Goal: Find specific page/section: Find specific page/section

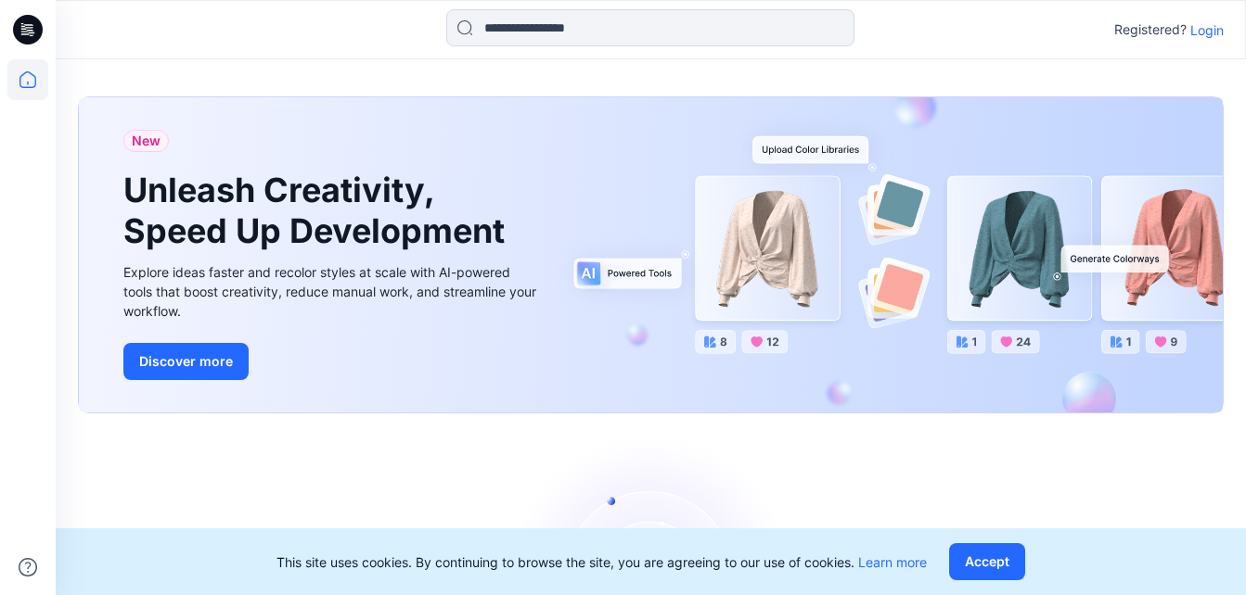
click at [1209, 33] on p "Login" at bounding box center [1206, 29] width 33 height 19
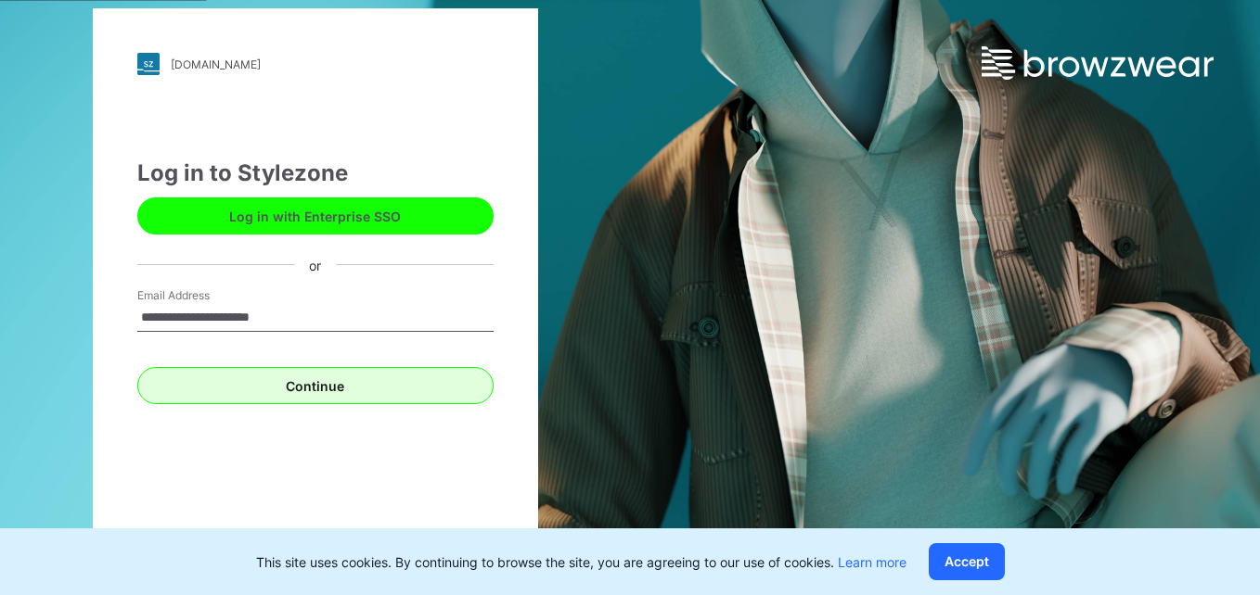
type input "**********"
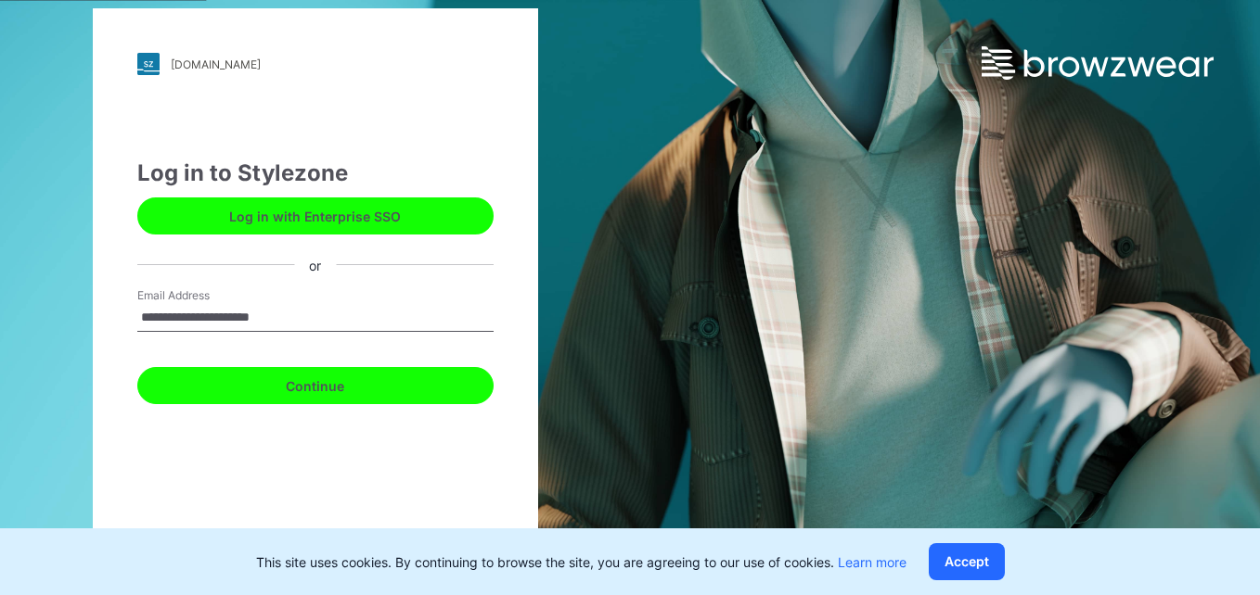
click at [313, 393] on button "Continue" at bounding box center [315, 385] width 356 height 37
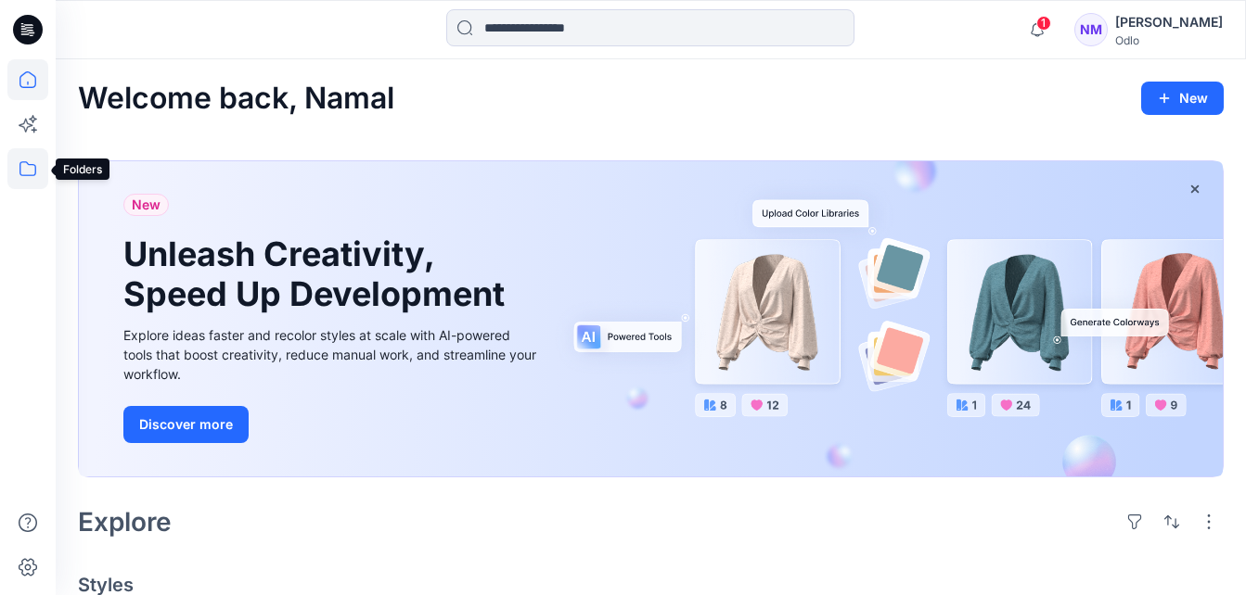
click at [26, 156] on icon at bounding box center [27, 168] width 41 height 41
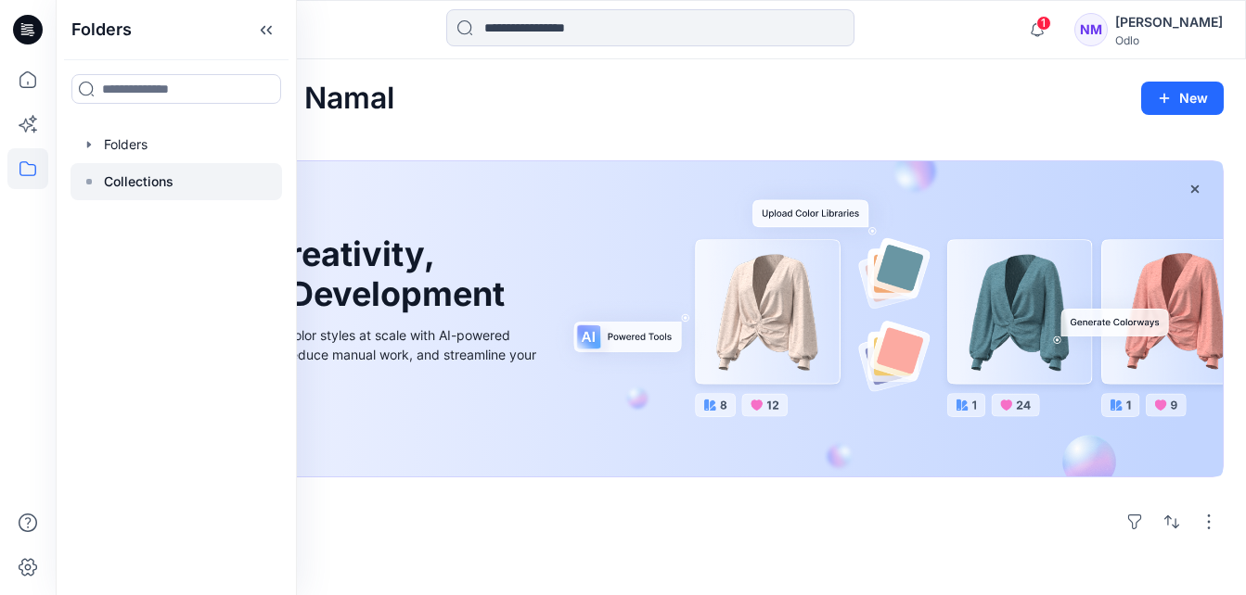
click at [95, 181] on icon at bounding box center [89, 181] width 15 height 15
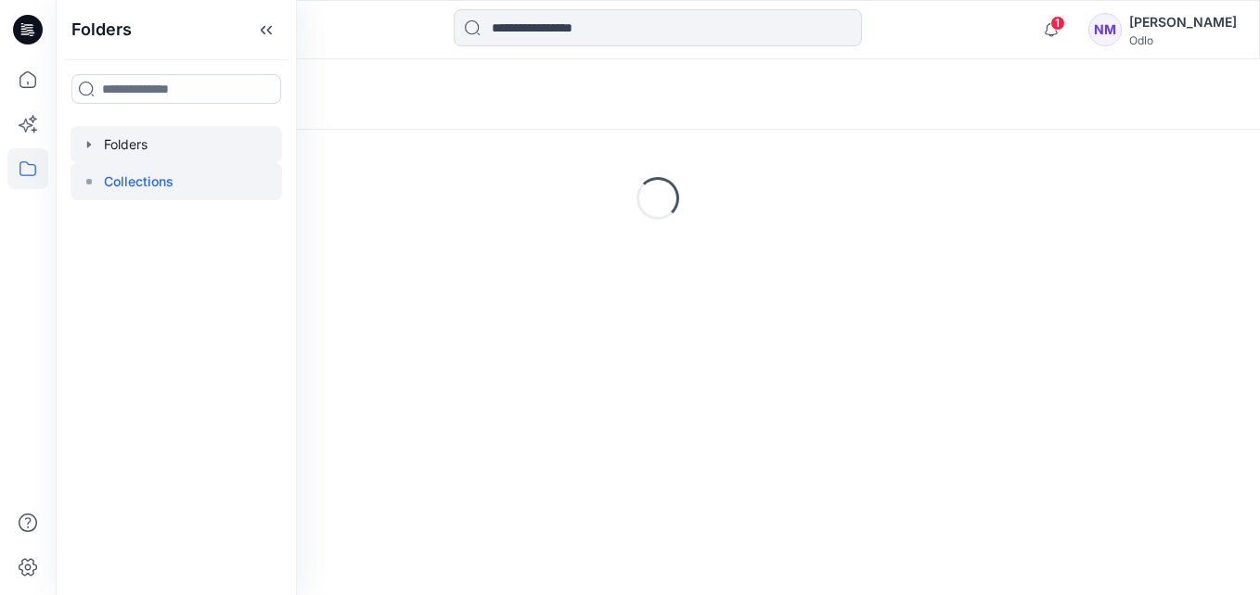
click at [94, 142] on icon "button" at bounding box center [89, 144] width 15 height 15
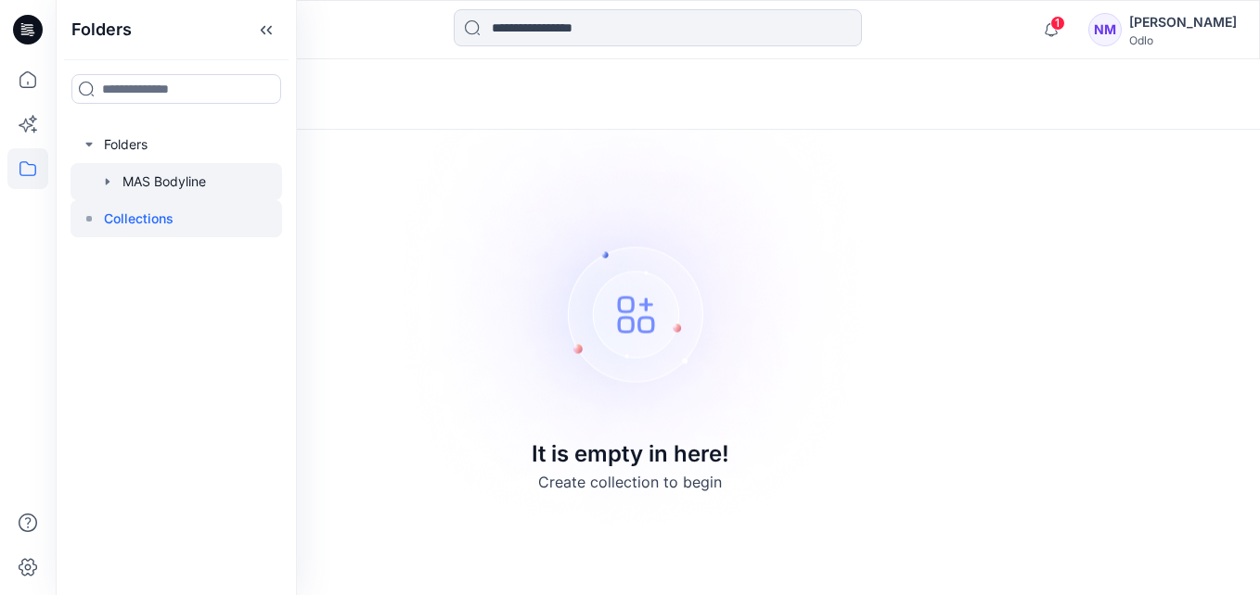
click at [109, 173] on div at bounding box center [175, 181] width 211 height 37
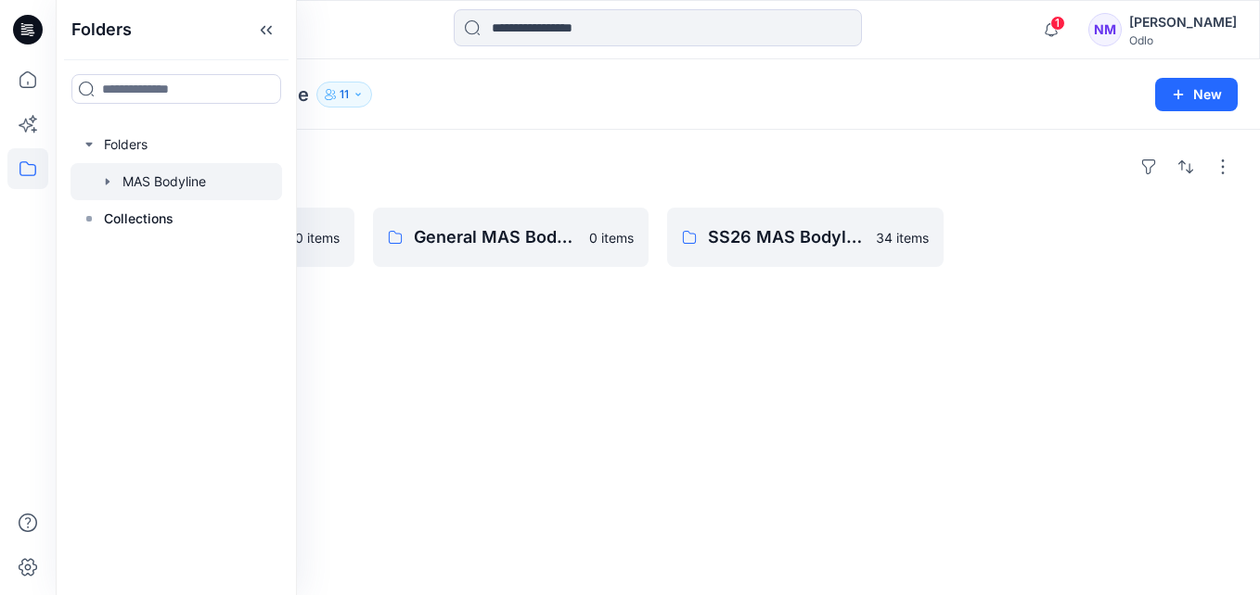
click at [106, 180] on icon "button" at bounding box center [108, 181] width 4 height 6
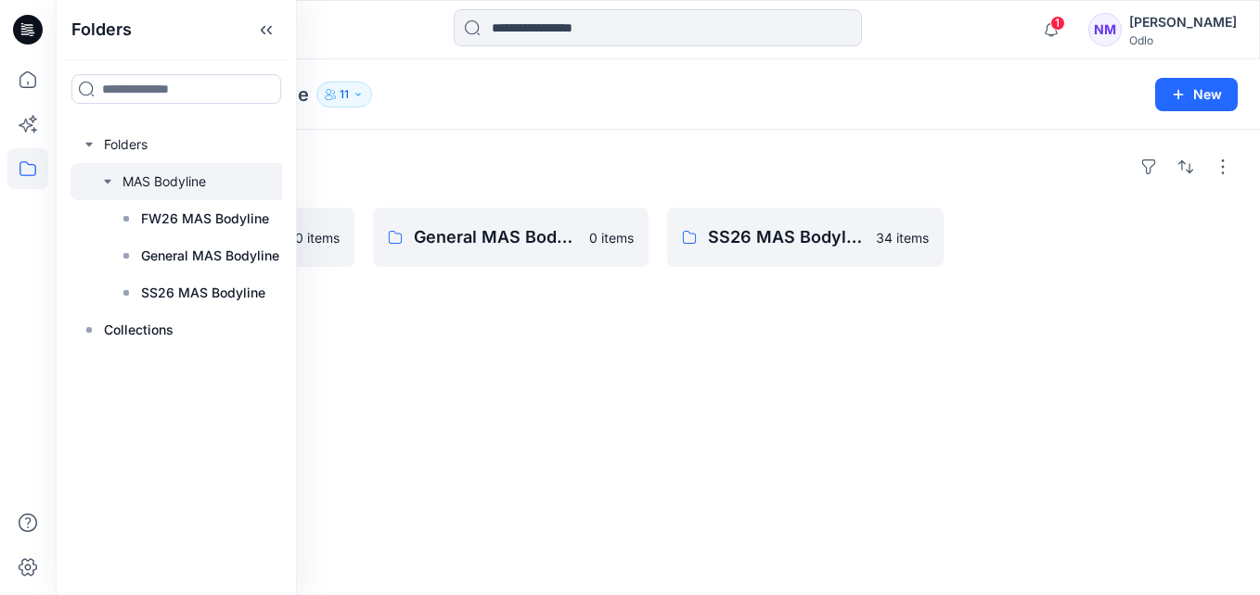
click at [743, 359] on div "Folders FW26 MAS Bodyline 30 items General MAS Bodyline 0 items SS26 MAS Bodyli…" at bounding box center [658, 363] width 1204 height 466
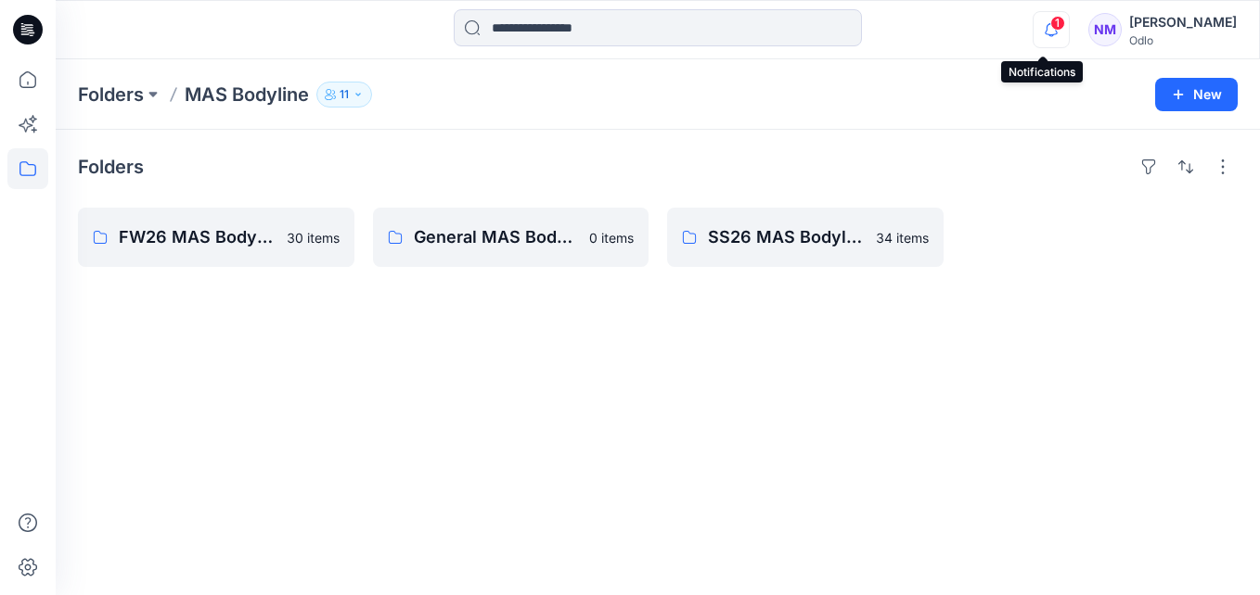
click at [1037, 30] on icon "button" at bounding box center [1050, 29] width 35 height 37
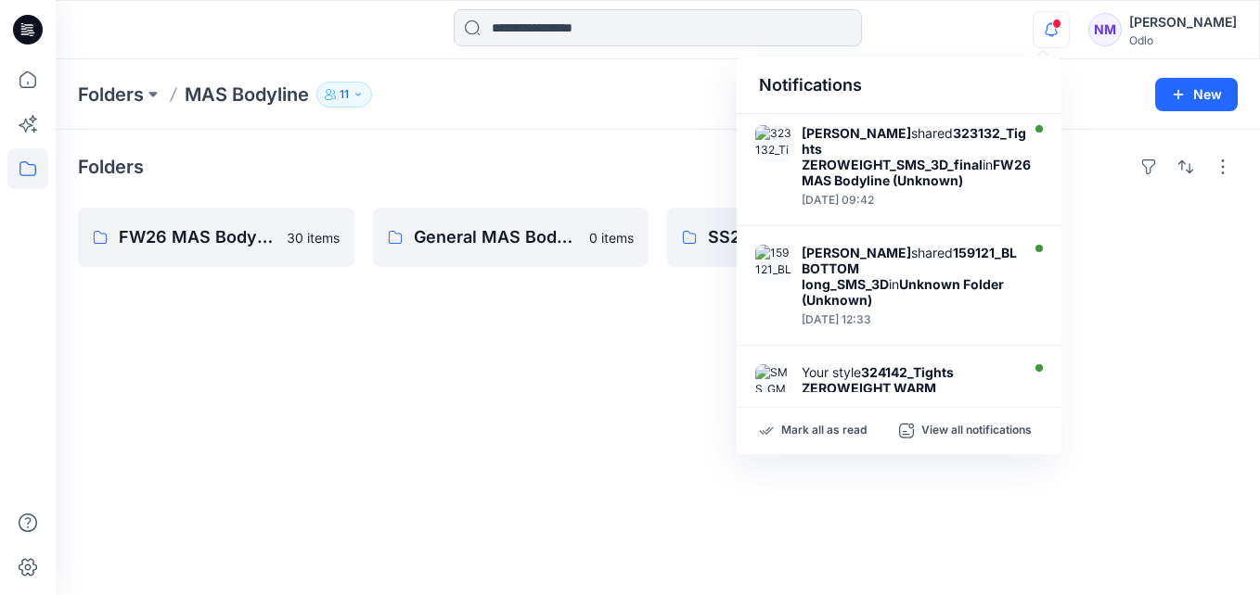
click at [547, 342] on div "Folders FW26 MAS Bodyline 30 items General MAS Bodyline 0 items SS26 MAS Bodyli…" at bounding box center [658, 363] width 1204 height 466
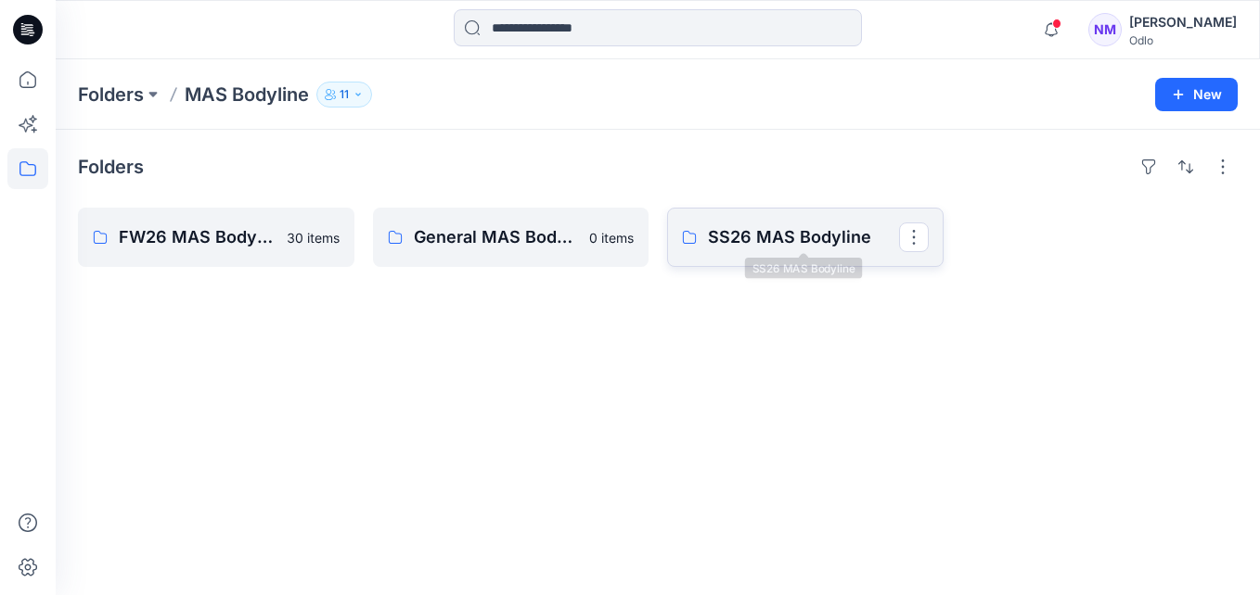
click at [749, 234] on p "SS26 MAS Bodyline" at bounding box center [803, 237] width 191 height 26
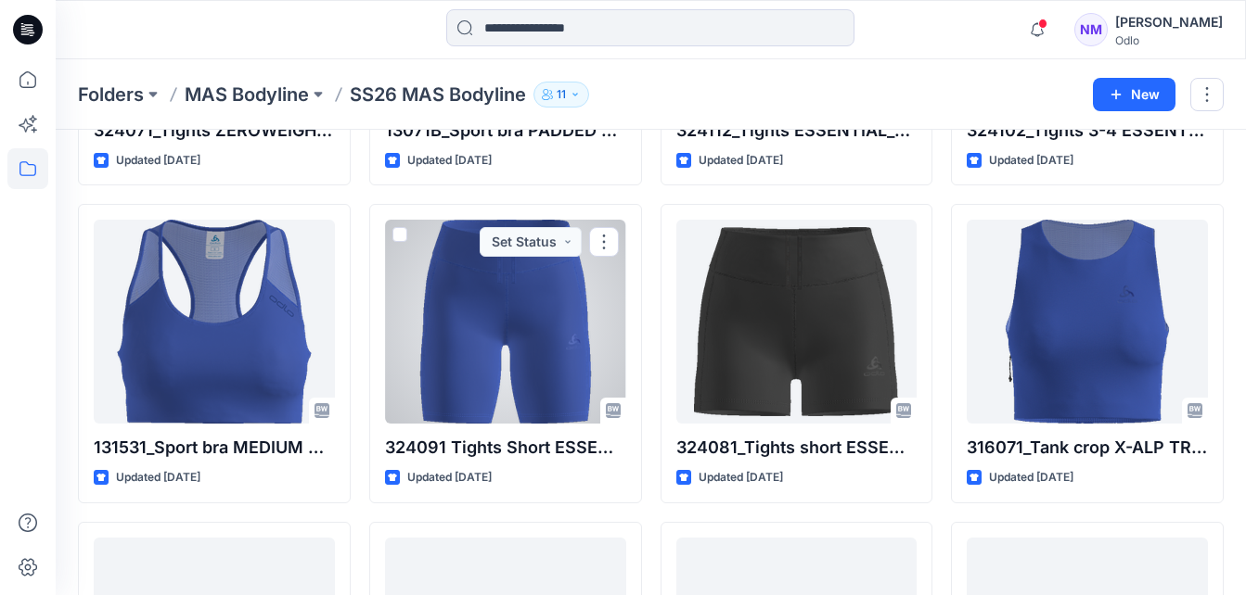
scroll to position [649, 0]
